Goal: Task Accomplishment & Management: Complete application form

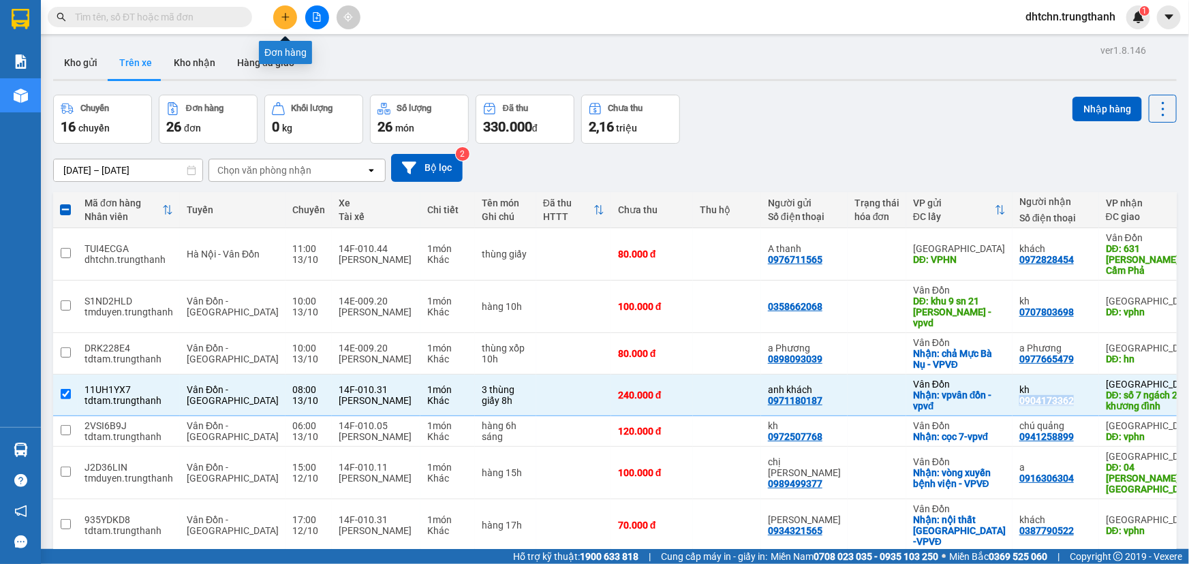
click at [288, 19] on icon "plus" at bounding box center [286, 17] width 10 height 10
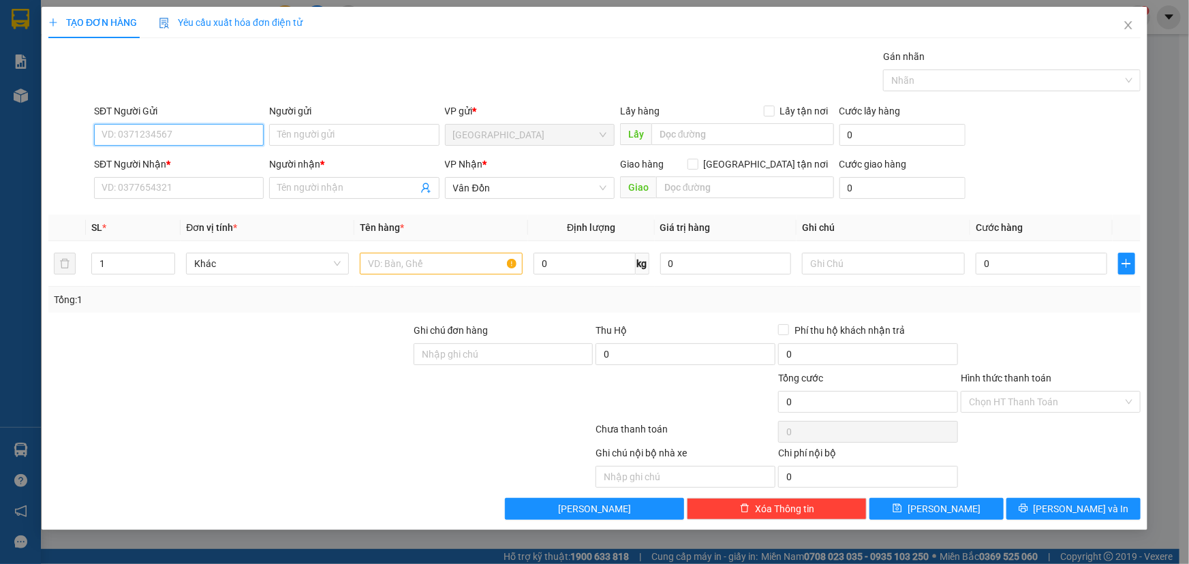
click at [183, 136] on input "SĐT Người Gửi" at bounding box center [179, 135] width 170 height 22
paste input "0976115168"
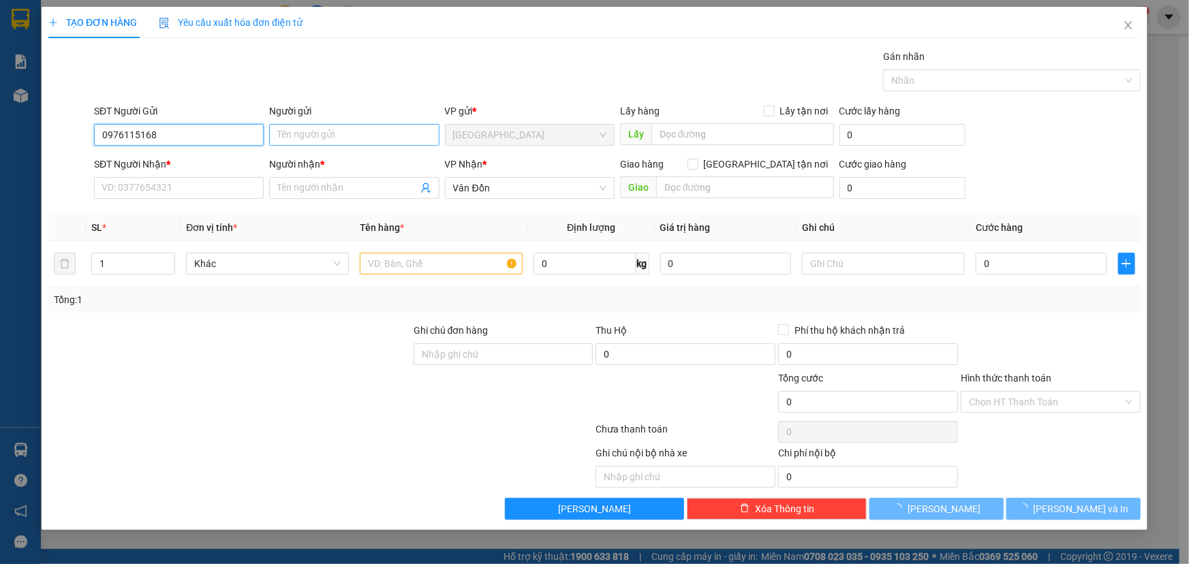
type input "0976115168"
click at [373, 136] on input "Người gửi" at bounding box center [354, 135] width 170 height 22
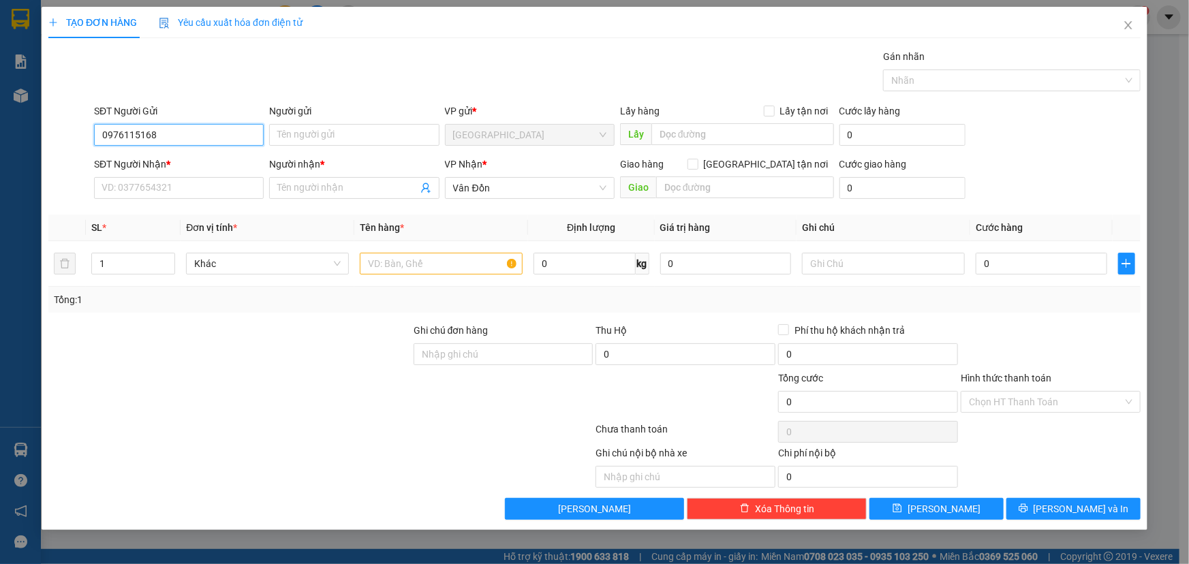
click at [192, 133] on input "0976115168" at bounding box center [179, 135] width 170 height 22
click at [190, 161] on div "0976115168 - a long" at bounding box center [178, 162] width 153 height 15
type input "a long"
type input "ceo phạm hùng"
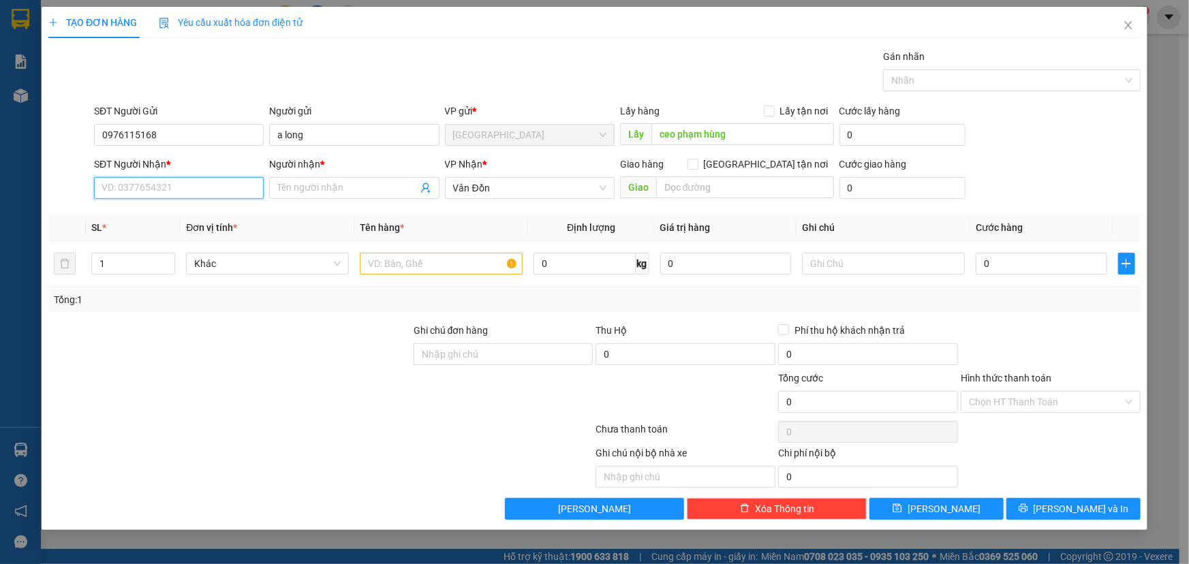
click at [198, 182] on input "SĐT Người Nhận *" at bounding box center [179, 188] width 170 height 22
click at [192, 217] on div "0966526536 - a dân" at bounding box center [178, 215] width 153 height 15
type input "0966526536"
type input "a dân"
type input "vđ"
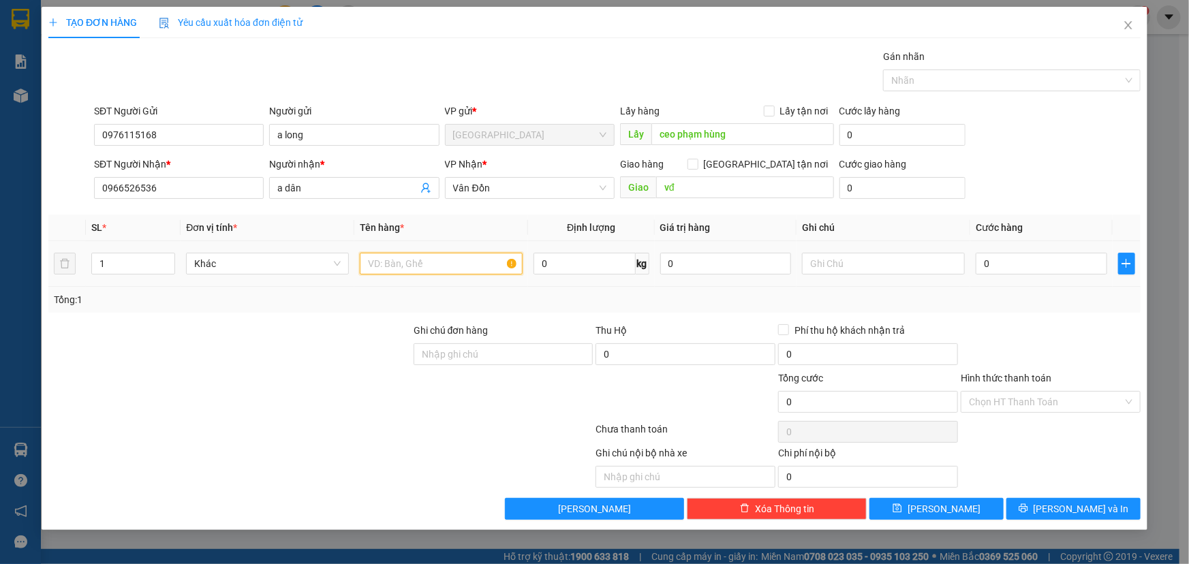
click at [422, 262] on input "text" at bounding box center [441, 264] width 163 height 22
type input "sắt"
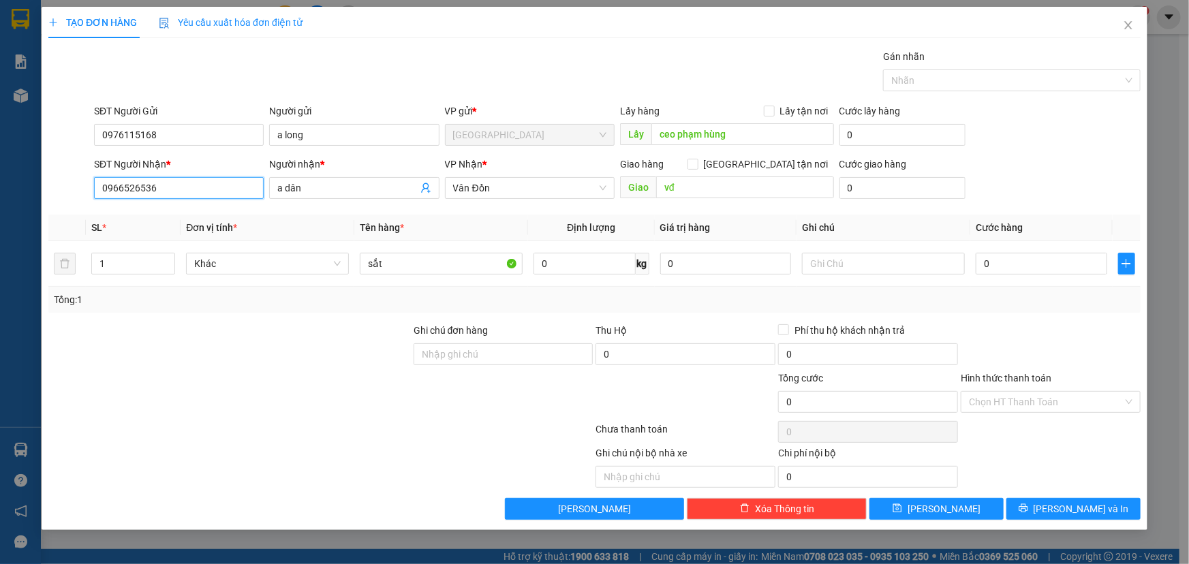
drag, startPoint x: 213, startPoint y: 189, endPoint x: 0, endPoint y: 189, distance: 212.6
click at [0, 189] on div "TẠO ĐƠN HÀNG Yêu cầu xuất hóa đơn điện tử Transit Pickup Surcharge Ids Transit …" at bounding box center [594, 282] width 1189 height 564
type input "9"
type input "0963082499"
click at [319, 187] on input "a dân" at bounding box center [347, 188] width 140 height 15
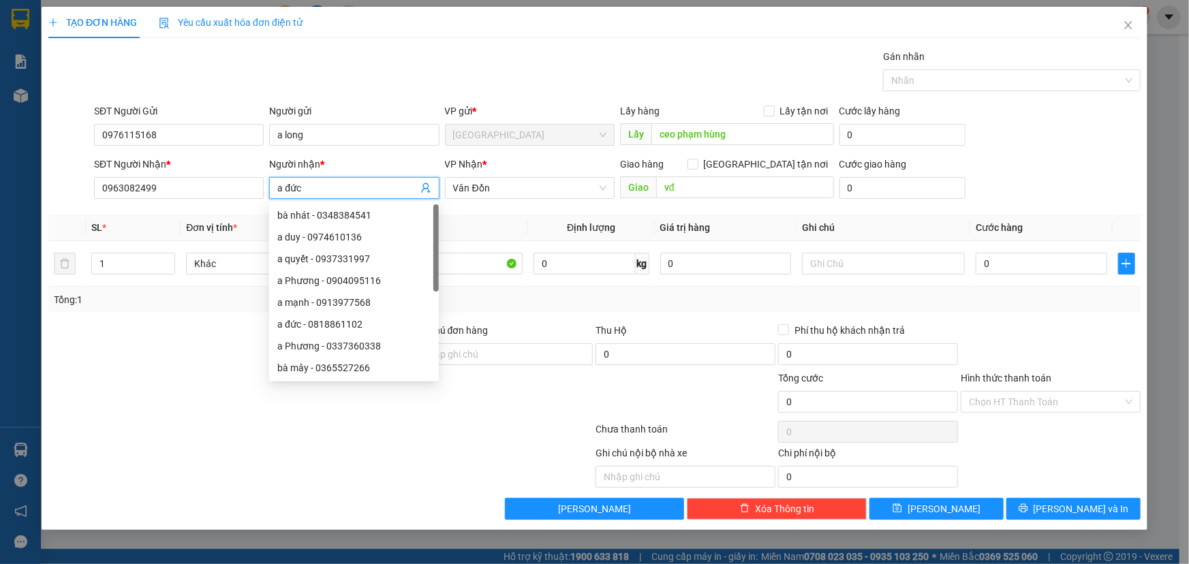
type input "a đức"
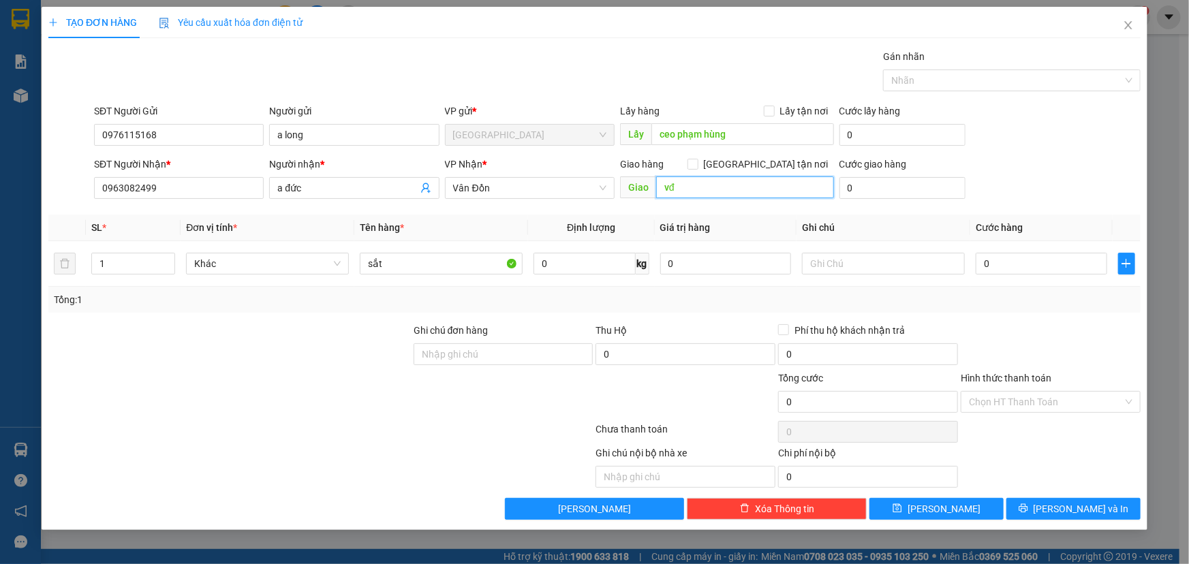
click at [764, 189] on input "vđ" at bounding box center [745, 187] width 178 height 22
type input "vpvđ"
click at [897, 265] on input "text" at bounding box center [883, 264] width 163 height 22
click at [1026, 273] on input "0" at bounding box center [1042, 264] width 132 height 22
type input "1"
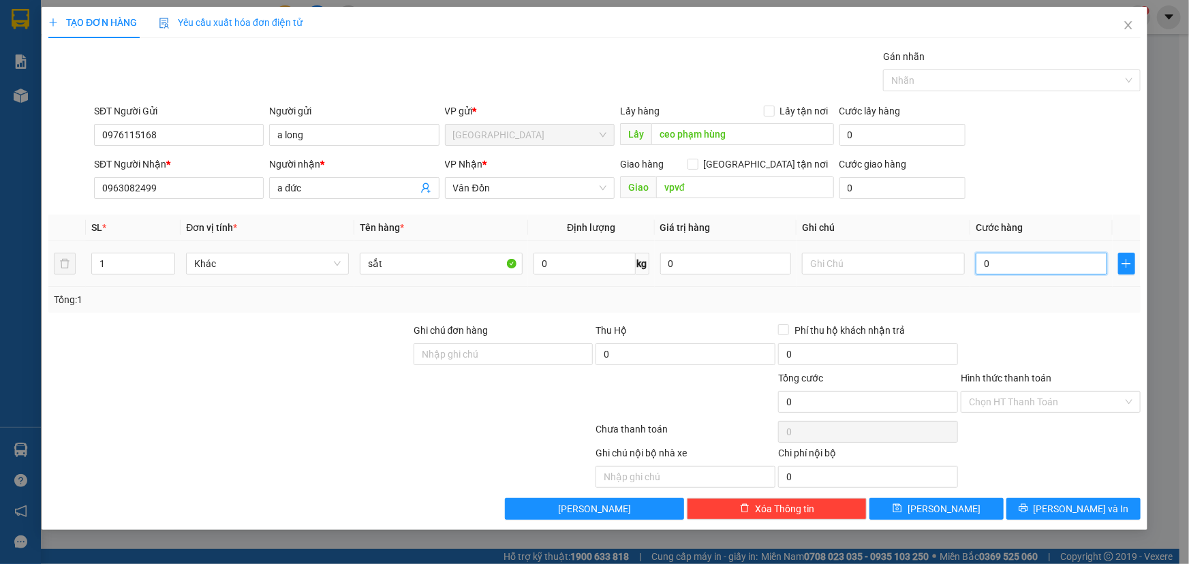
type input "1"
type input "12"
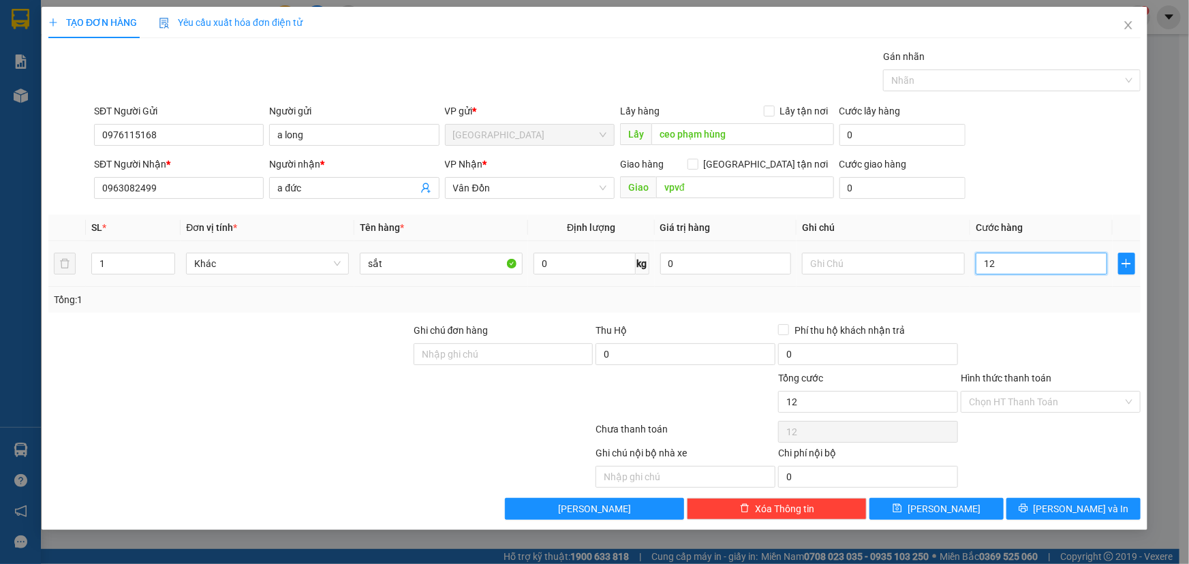
type input "120"
type input "1.200"
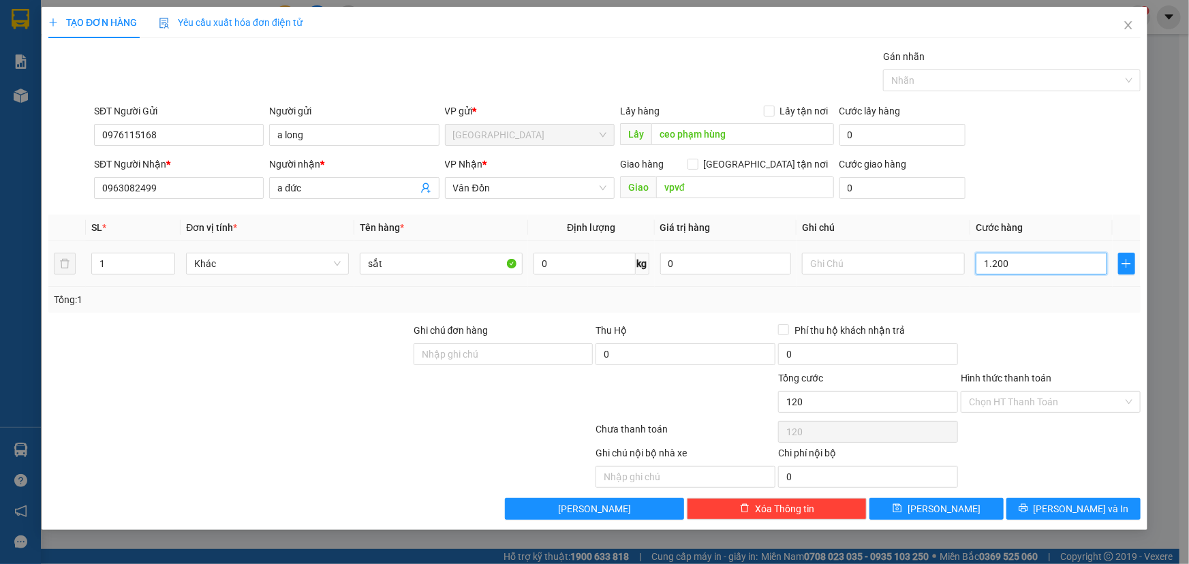
type input "1.200"
type input "12.000"
type input "1.200"
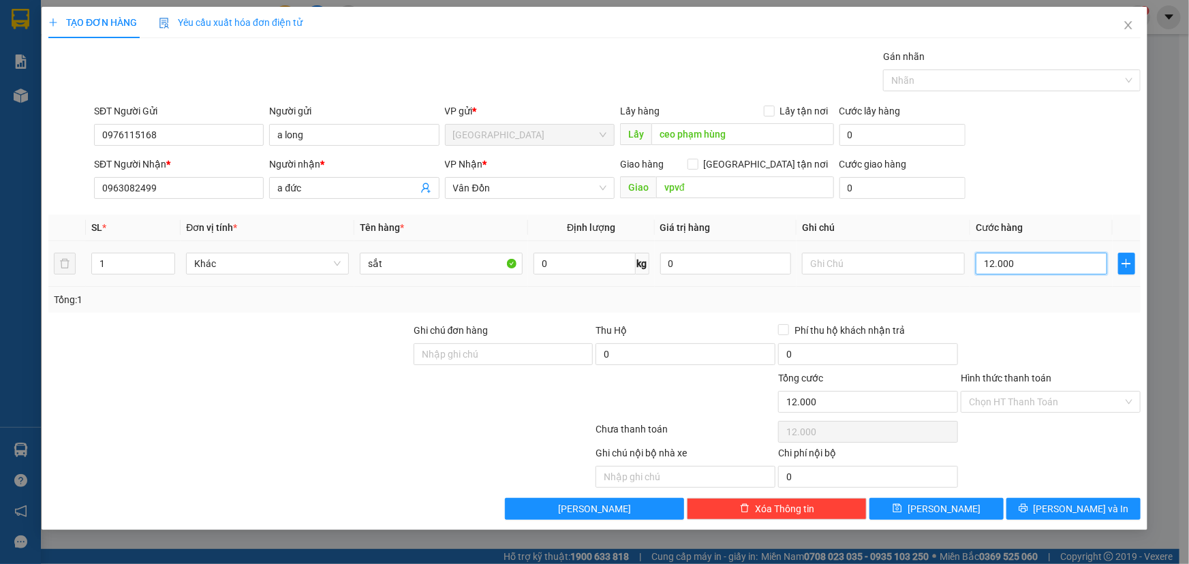
type input "1.200"
type input "120"
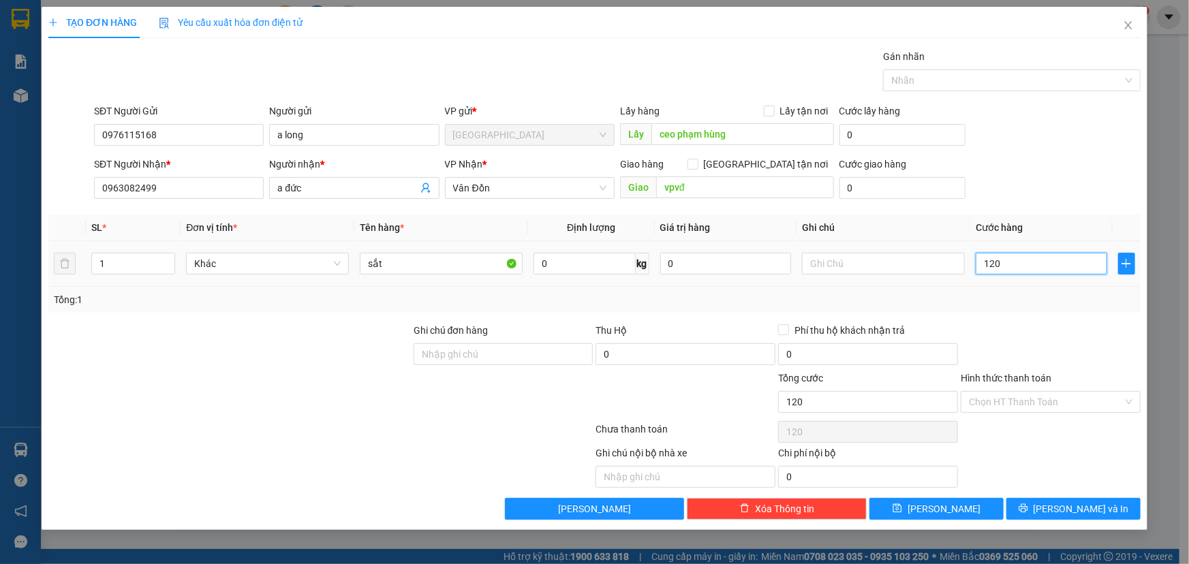
type input "12"
type input "1"
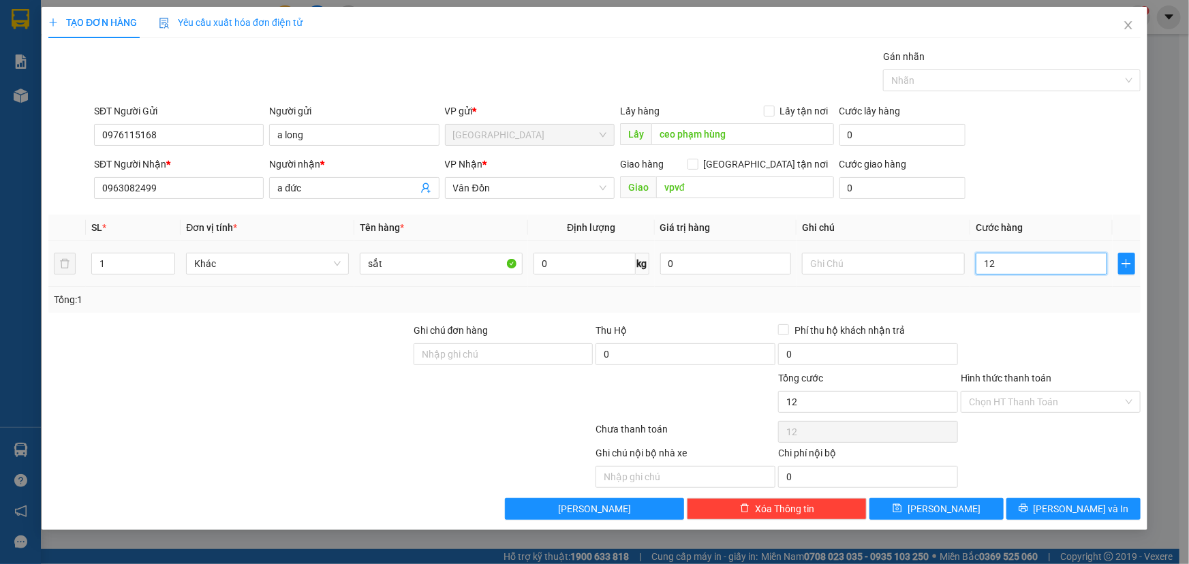
type input "1"
type input "0"
type input "01"
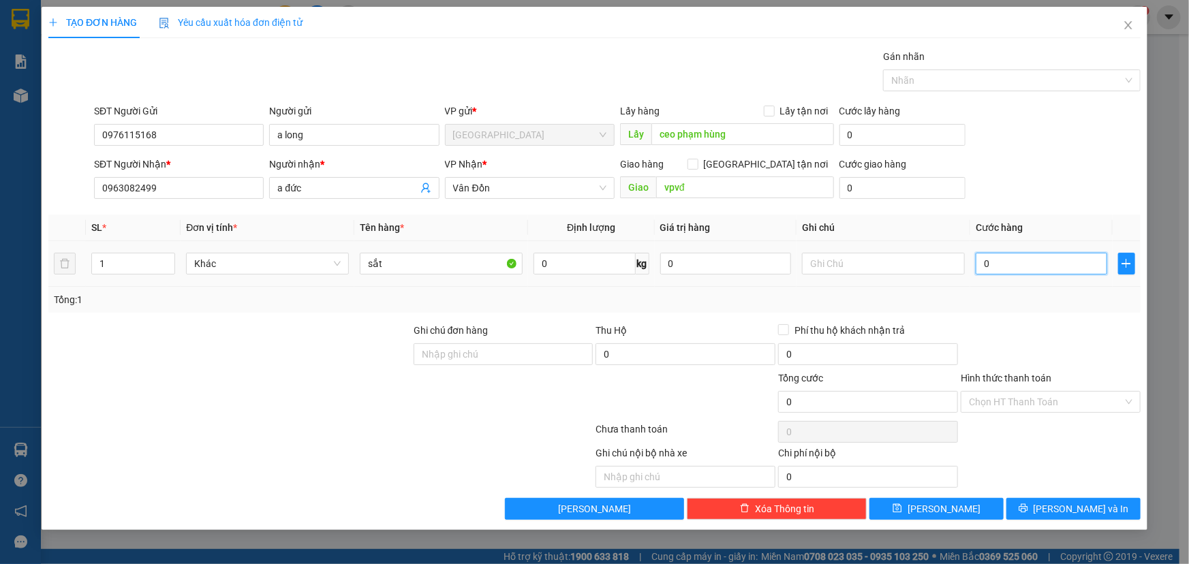
type input "1"
type input "012"
type input "12"
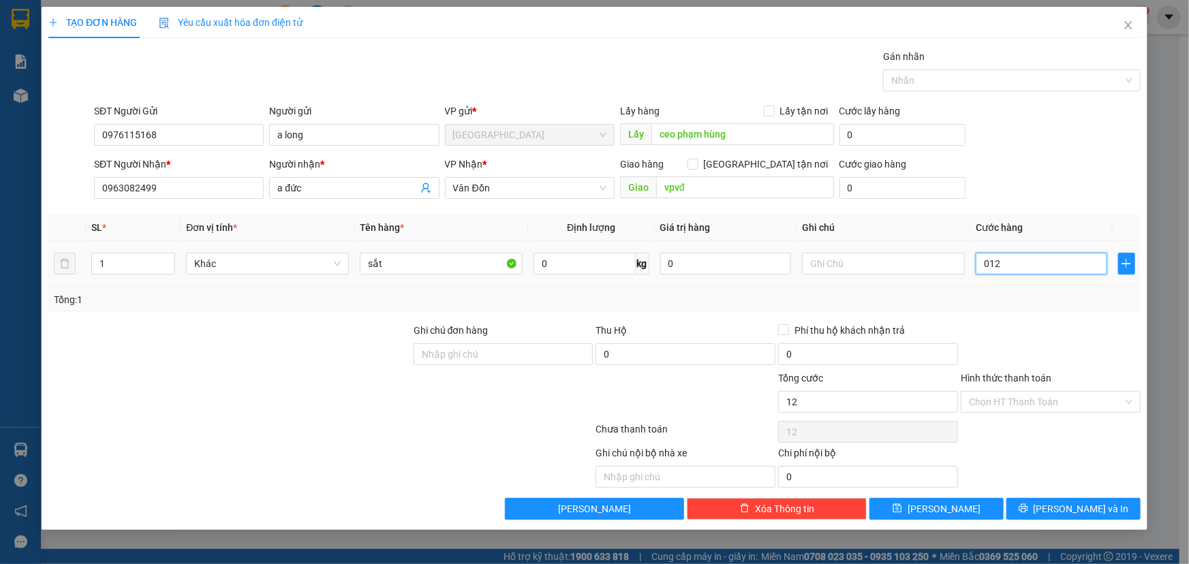
type input "0.120"
type input "120"
type input "01.200"
type input "1.200"
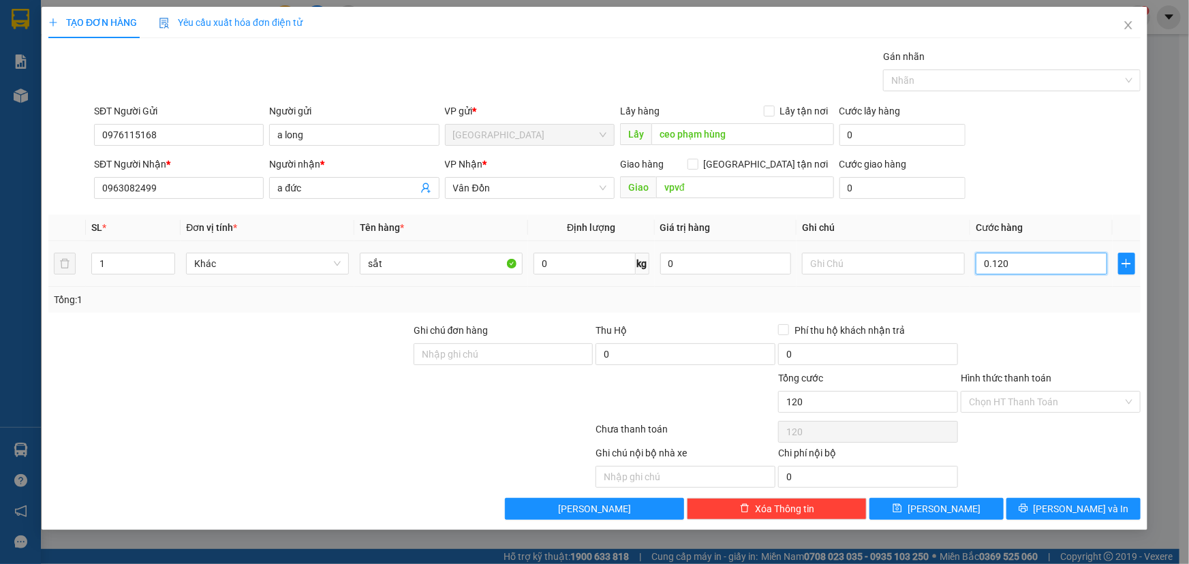
type input "1.200"
type input "0.120"
type input "120"
type input "012"
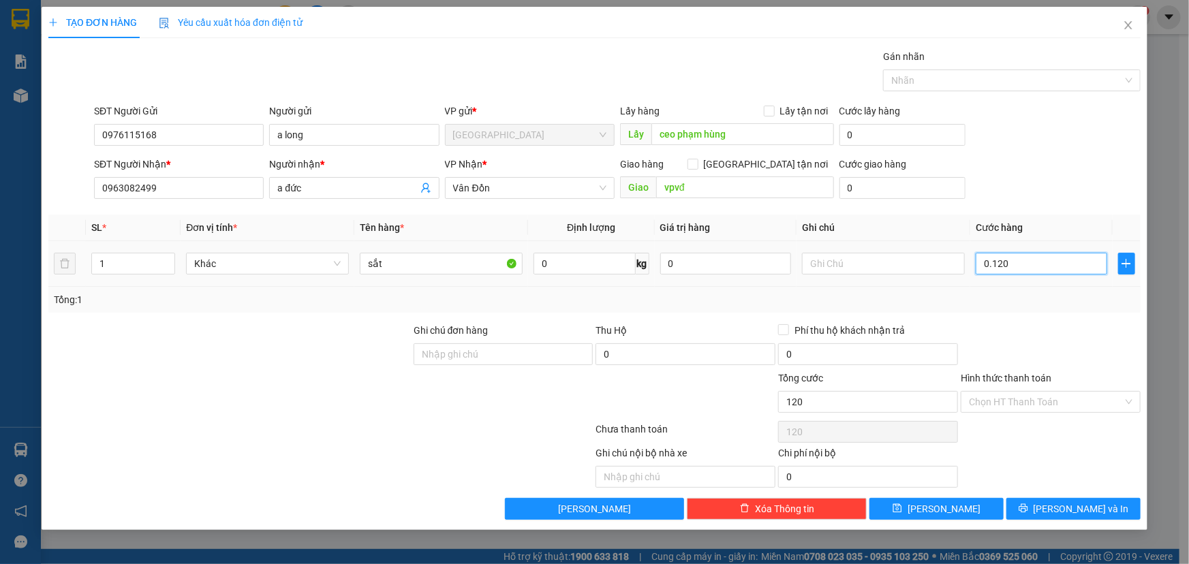
type input "12"
type input "01"
type input "1"
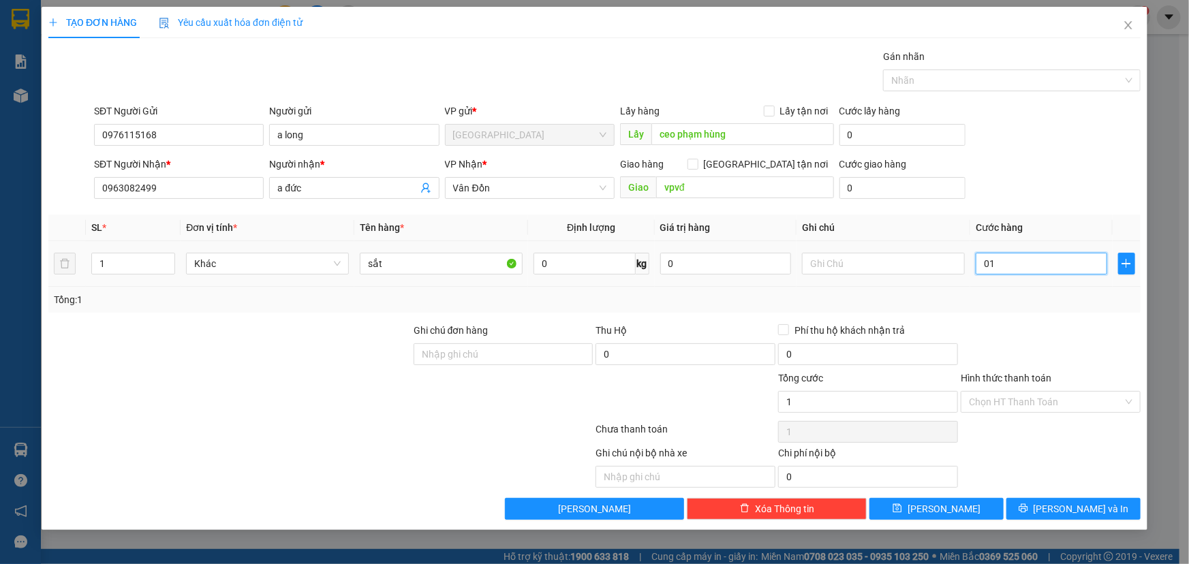
type input "0"
type input "10"
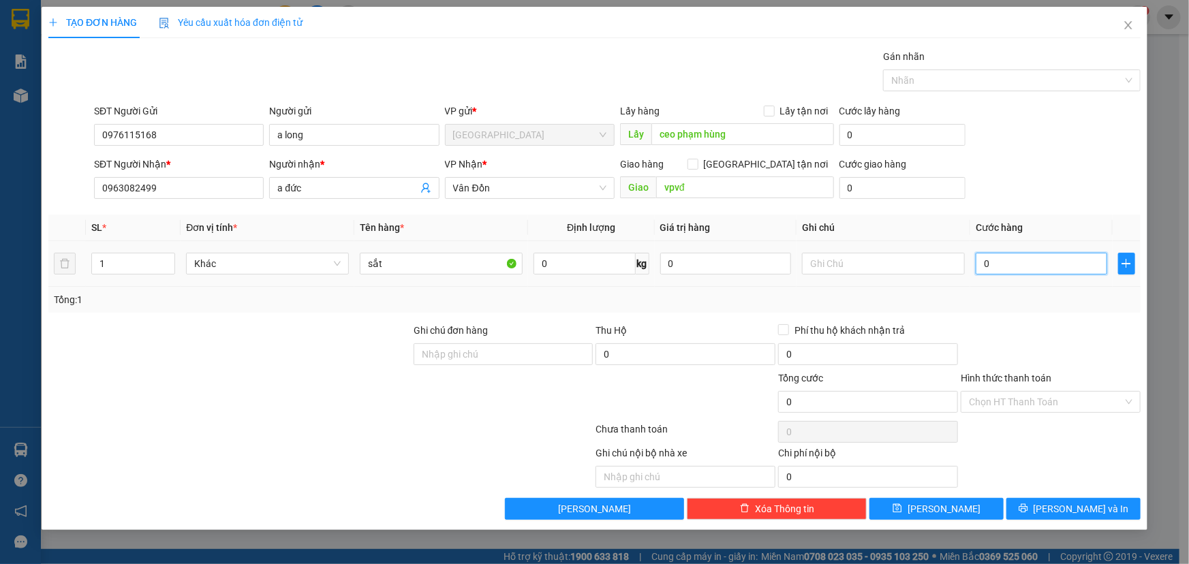
type input "10"
type input "100"
type input "1.000"
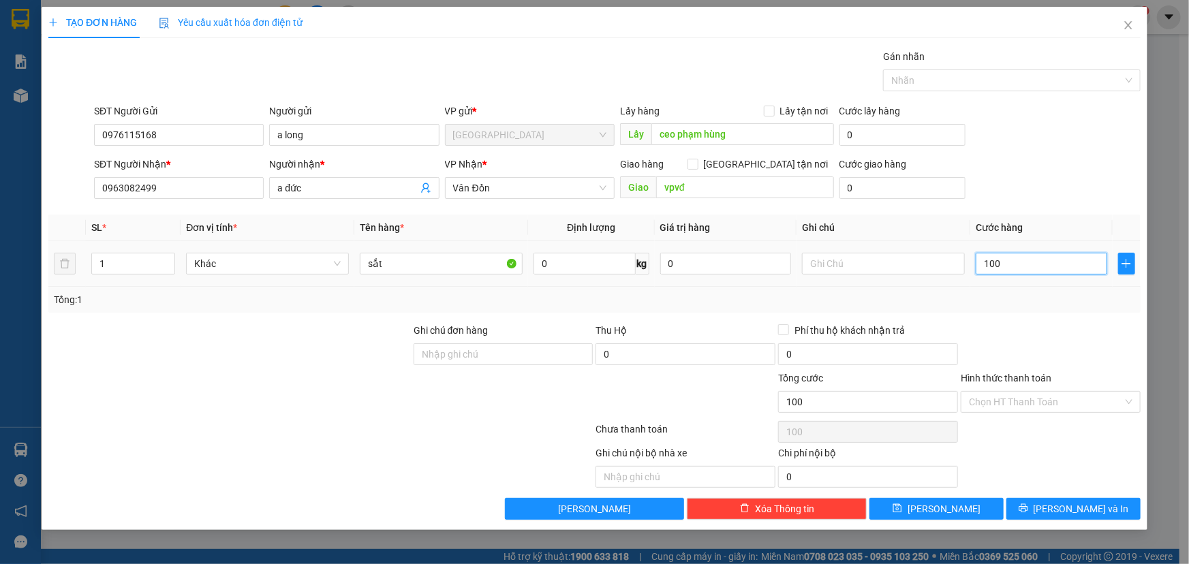
type input "1.000"
type input "10.000"
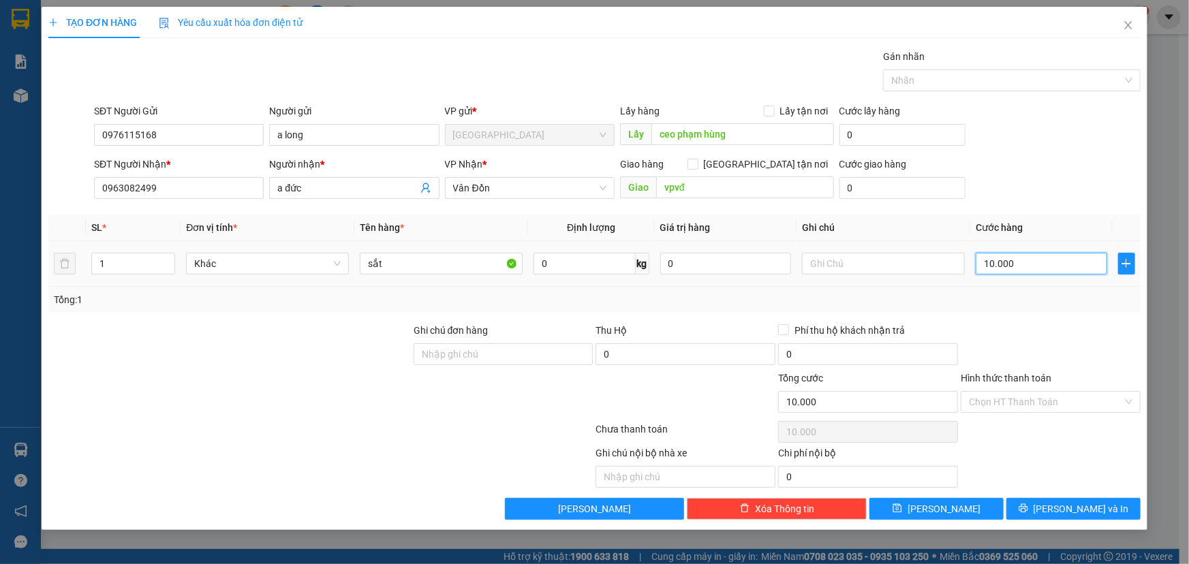
type input "100.000"
click at [940, 513] on span "[PERSON_NAME]" at bounding box center [944, 509] width 73 height 15
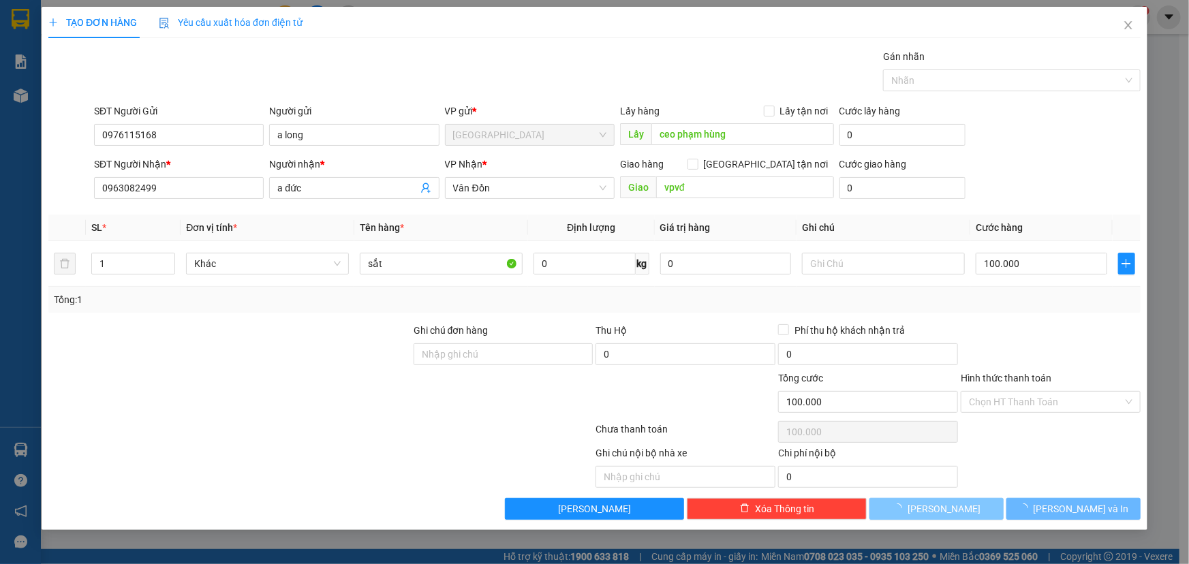
type input "0"
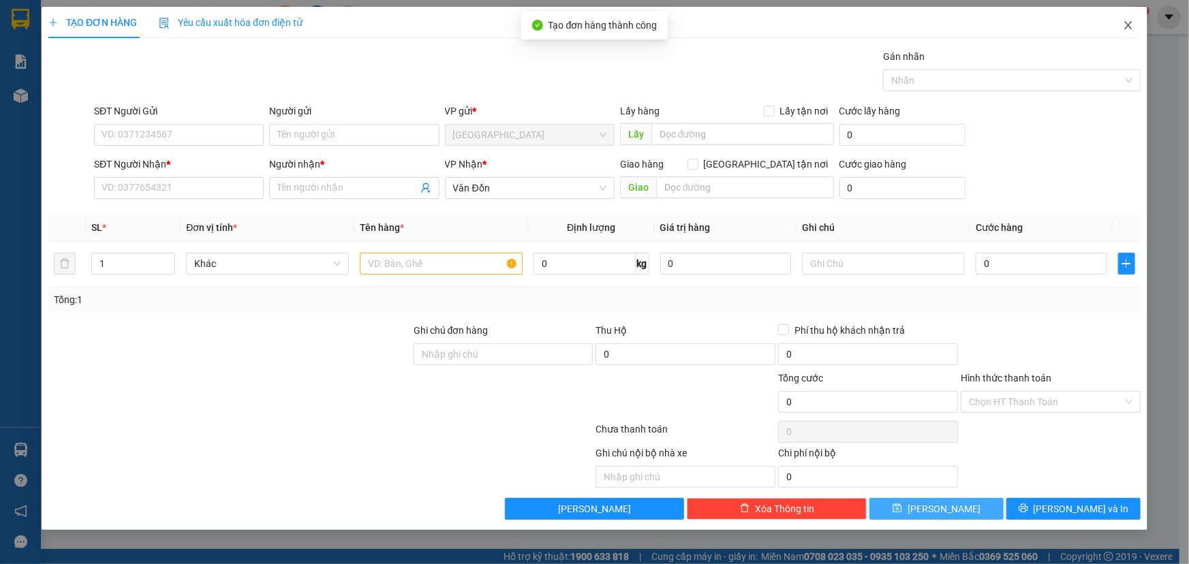
click at [1119, 24] on span "Close" at bounding box center [1128, 26] width 38 height 38
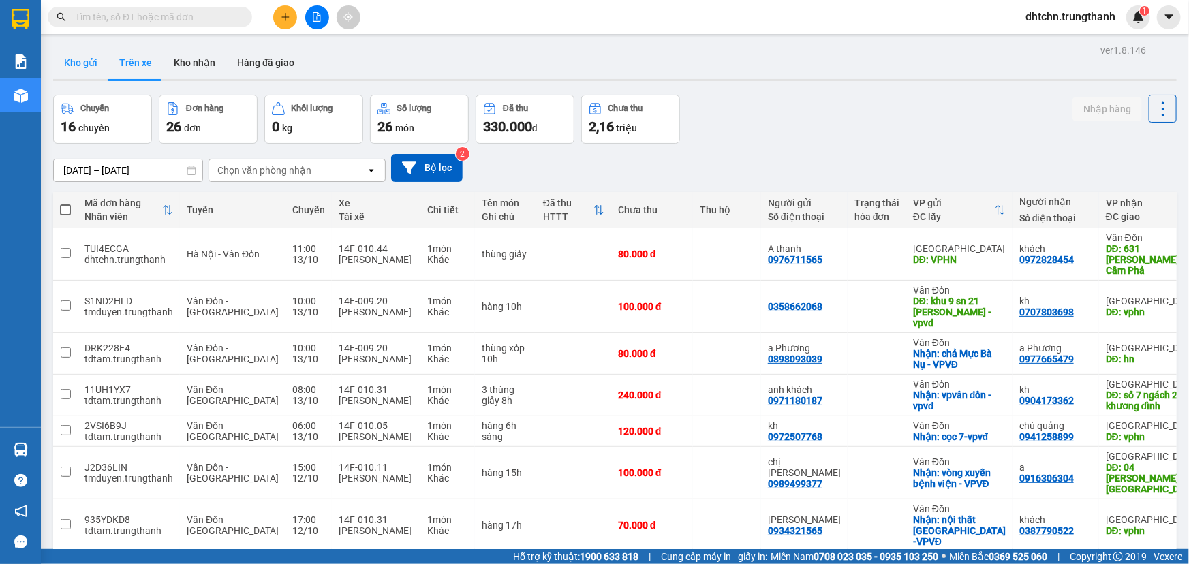
click at [85, 61] on button "Kho gửi" at bounding box center [80, 62] width 55 height 33
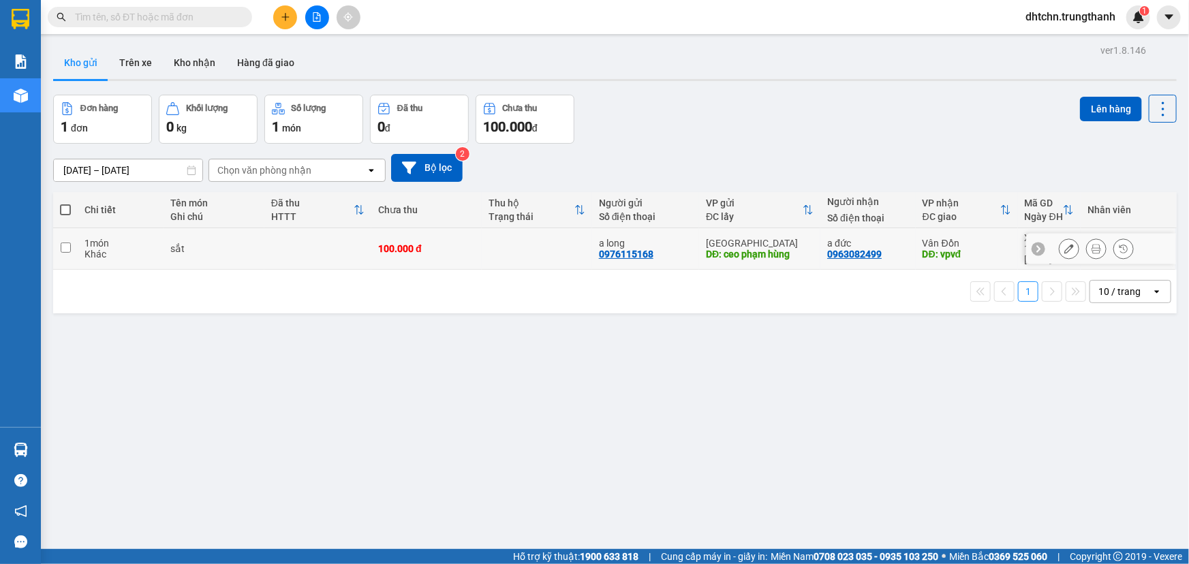
click at [167, 248] on td "sắt" at bounding box center [214, 249] width 101 height 42
checkbox input "true"
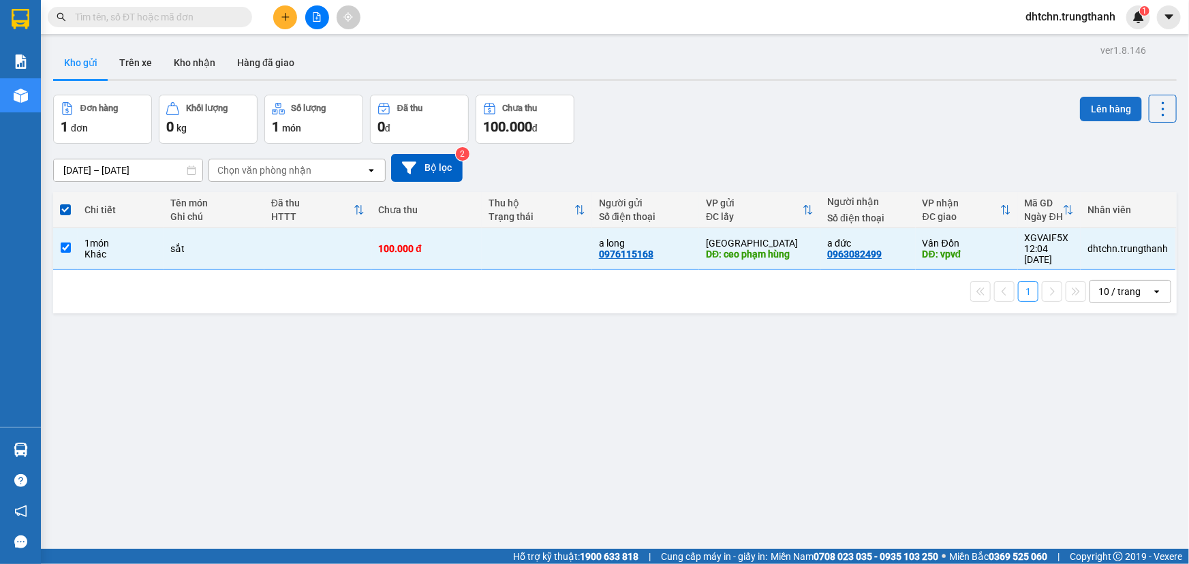
click at [1104, 109] on button "Lên hàng" at bounding box center [1111, 109] width 62 height 25
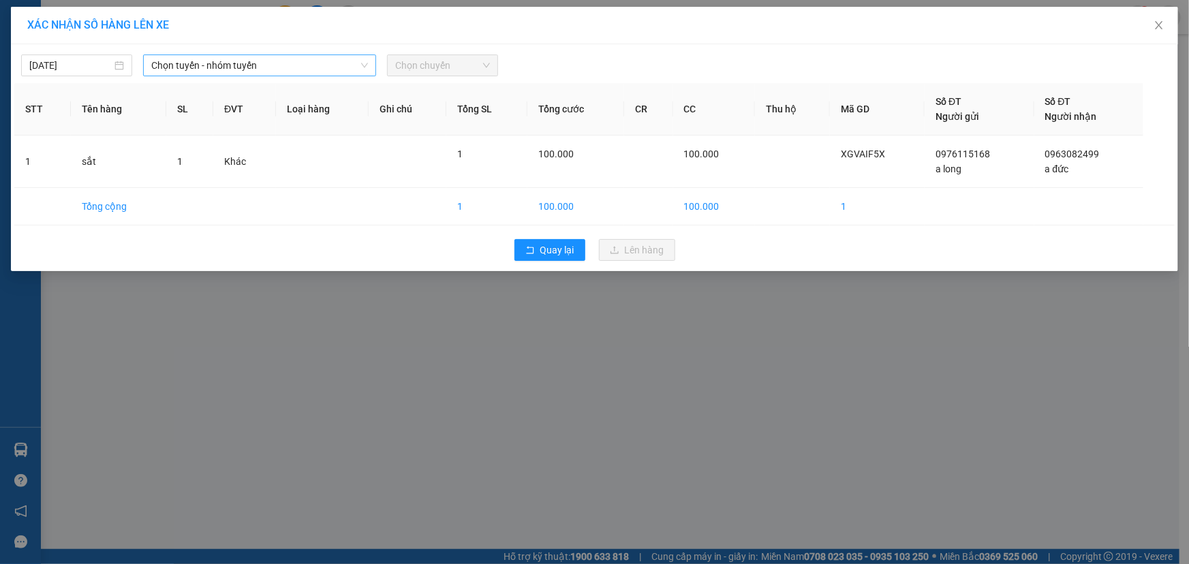
click at [221, 60] on span "Chọn tuyến - nhóm tuyến" at bounding box center [259, 65] width 217 height 20
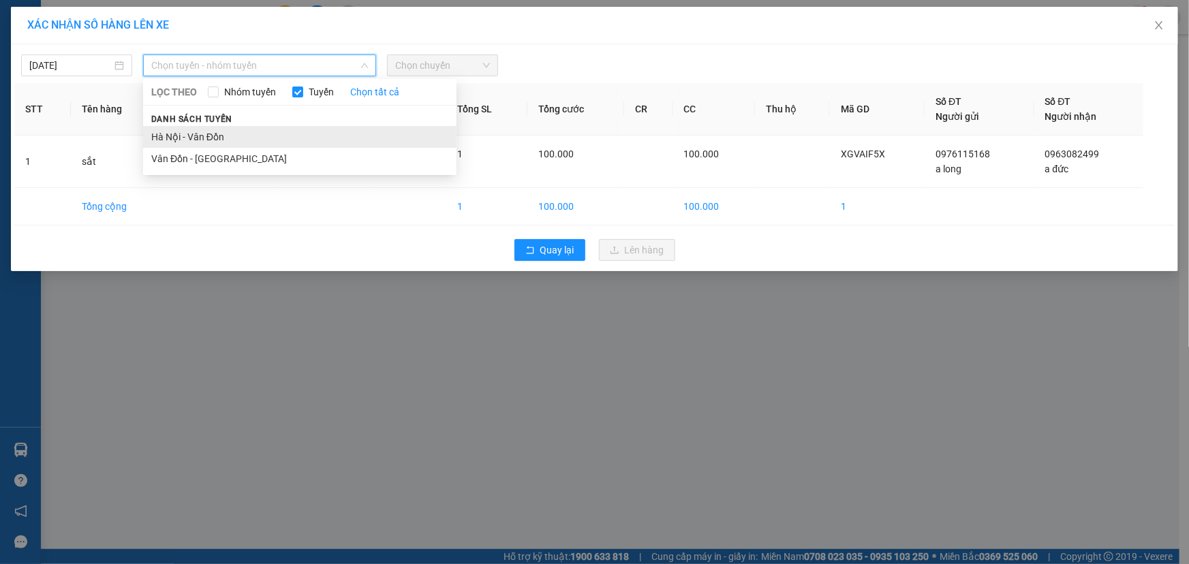
click at [209, 137] on li "Hà Nội - Vân Đồn" at bounding box center [299, 137] width 313 height 22
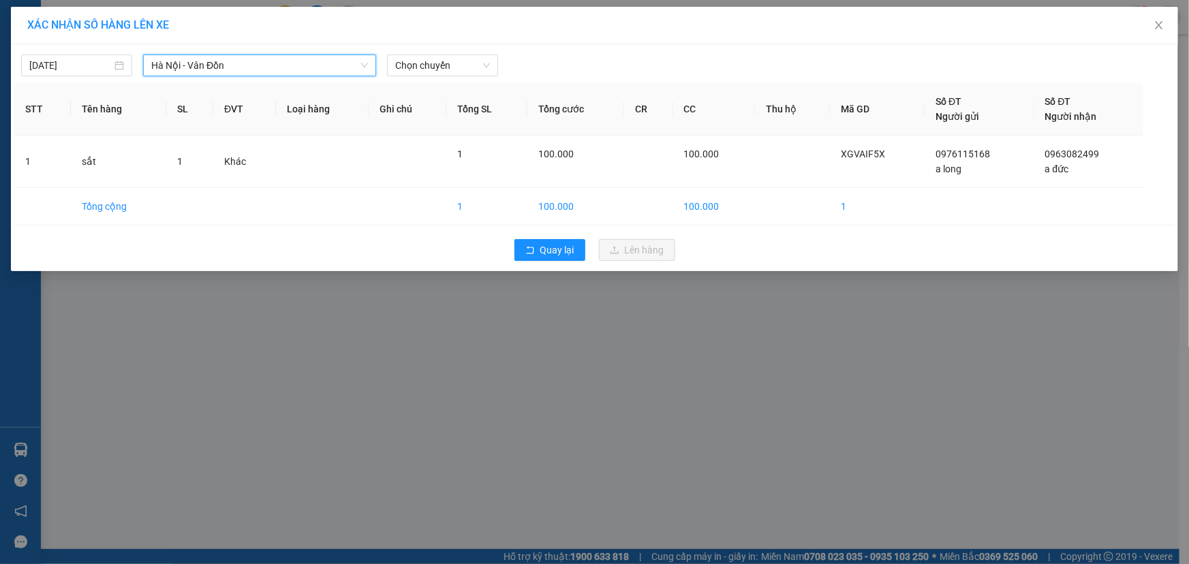
click at [453, 78] on div "[DATE] [GEOGRAPHIC_DATA] - [GEOGRAPHIC_DATA] - [GEOGRAPHIC_DATA] Đồn LỌC THEO N…" at bounding box center [594, 157] width 1167 height 227
click at [454, 72] on span "Chọn chuyến" at bounding box center [442, 65] width 95 height 20
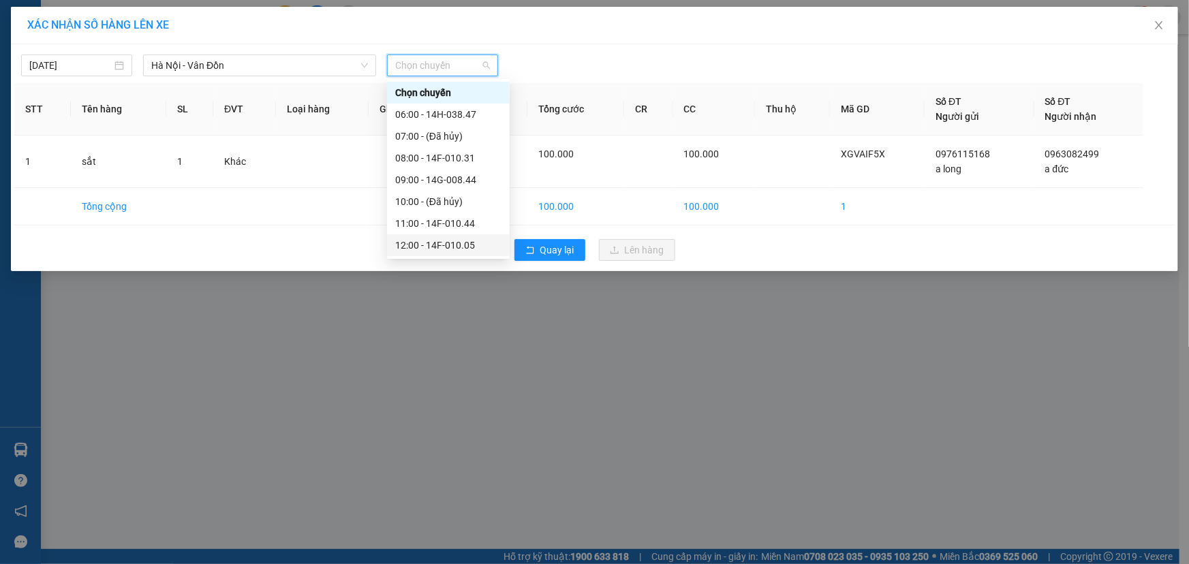
click at [457, 246] on div "12:00 - 14F-010.05" at bounding box center [448, 245] width 106 height 15
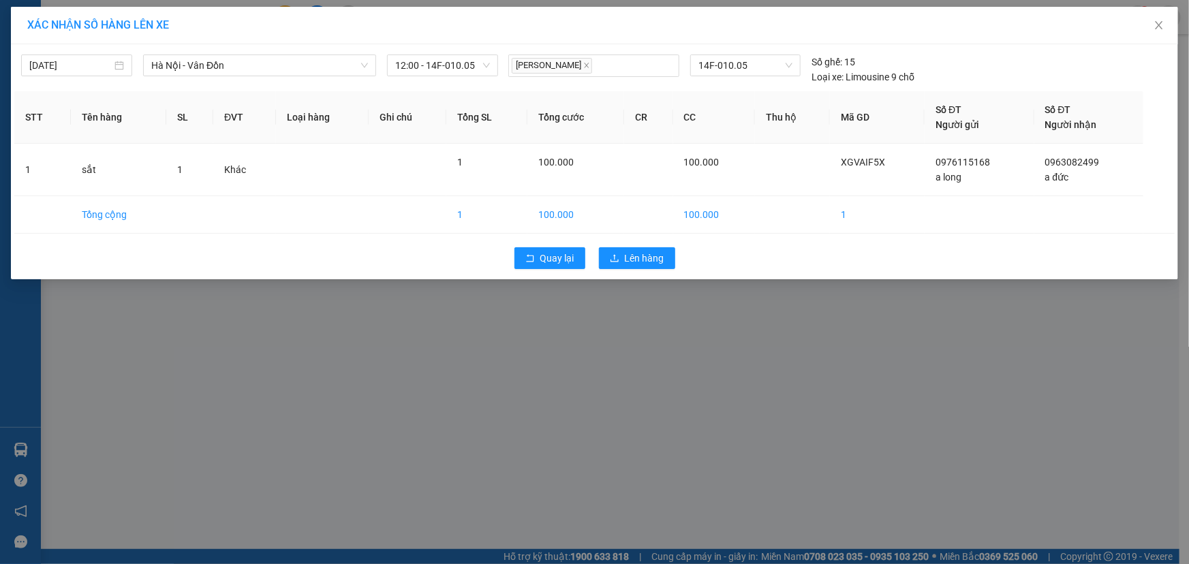
click at [691, 268] on div "Quay lại Lên hàng" at bounding box center [594, 258] width 1160 height 35
click at [639, 265] on span "Lên hàng" at bounding box center [645, 258] width 40 height 15
